Goal: Task Accomplishment & Management: Manage account settings

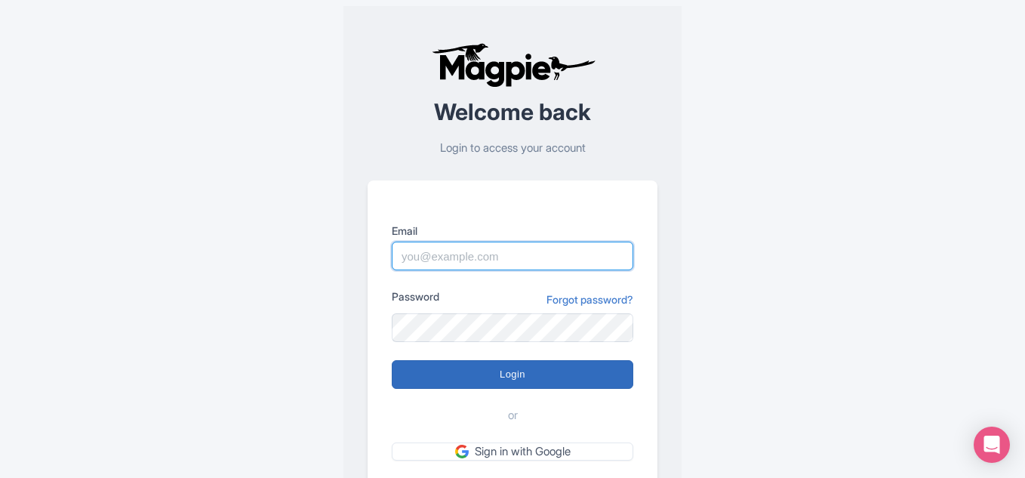
type input "[EMAIL_ADDRESS][DOMAIN_NAME]"
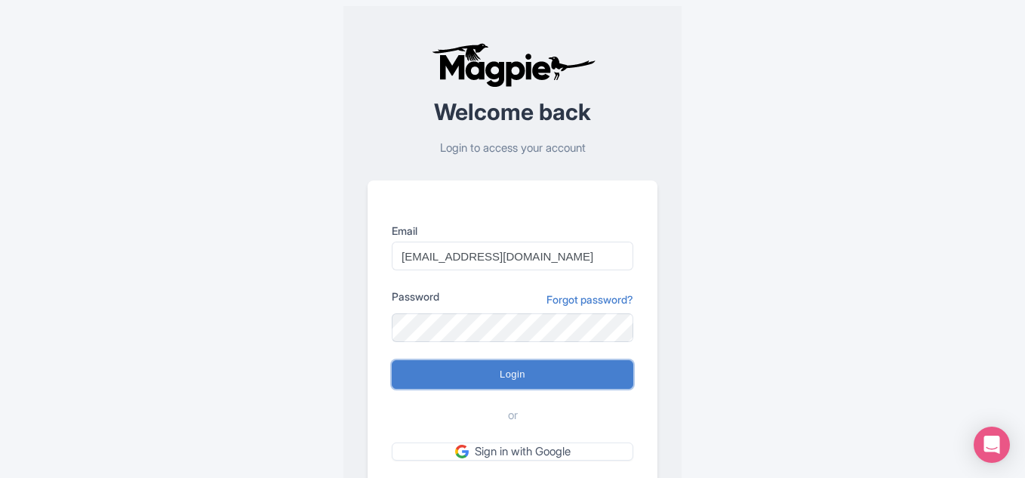
drag, startPoint x: 518, startPoint y: 377, endPoint x: 536, endPoint y: 352, distance: 31.4
click at [518, 376] on input "Login" at bounding box center [513, 374] width 242 height 29
type input "Logging in..."
